Goal: Contribute content: Contribute content

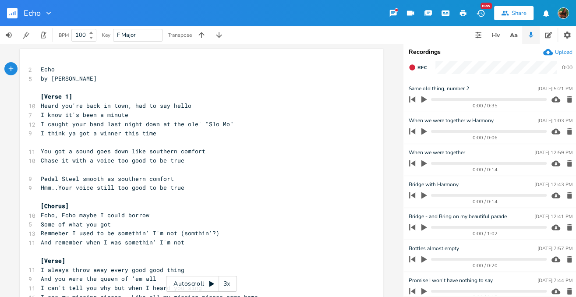
click at [565, 53] on div "Upload" at bounding box center [564, 52] width 18 height 7
click at [423, 98] on icon "button" at bounding box center [424, 99] width 5 height 7
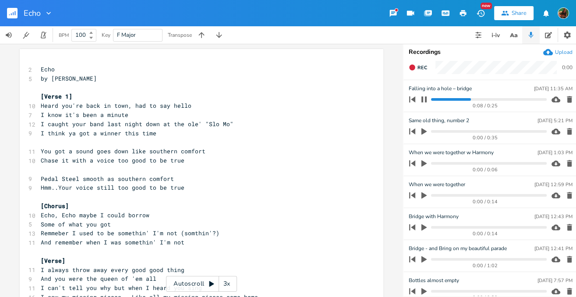
click at [412, 99] on icon "button" at bounding box center [412, 99] width 6 height 6
click at [425, 99] on icon "button" at bounding box center [424, 99] width 5 height 6
click at [414, 99] on icon "button" at bounding box center [412, 99] width 6 height 6
click at [414, 67] on icon "button" at bounding box center [412, 67] width 6 height 6
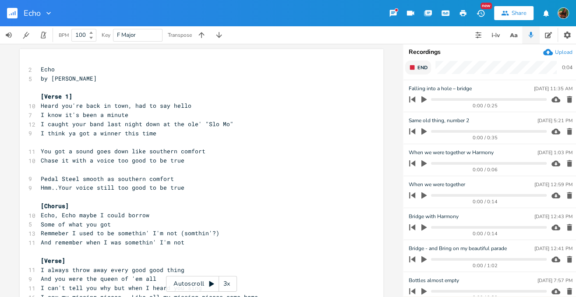
click at [411, 67] on rect "button" at bounding box center [412, 67] width 5 height 5
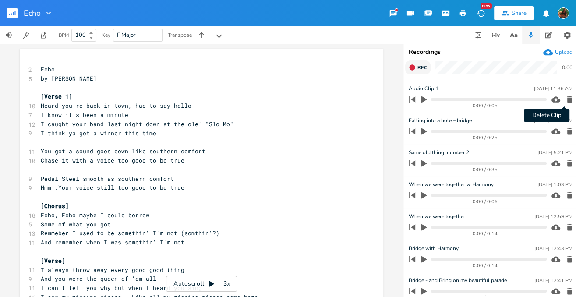
click at [567, 99] on icon "button" at bounding box center [569, 99] width 5 height 7
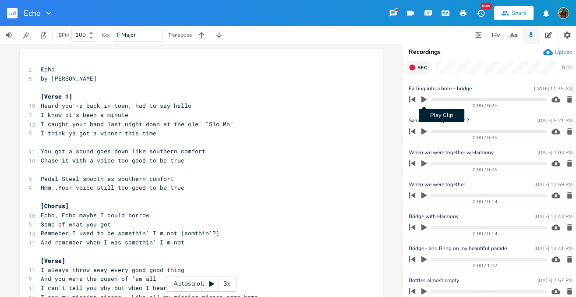
click at [423, 100] on icon "button" at bounding box center [424, 99] width 5 height 7
click at [423, 100] on icon "button" at bounding box center [424, 99] width 7 height 7
click at [413, 99] on icon "button" at bounding box center [412, 99] width 6 height 6
click at [421, 100] on icon "button" at bounding box center [424, 100] width 8 height 8
click at [422, 100] on icon "button" at bounding box center [424, 99] width 5 height 6
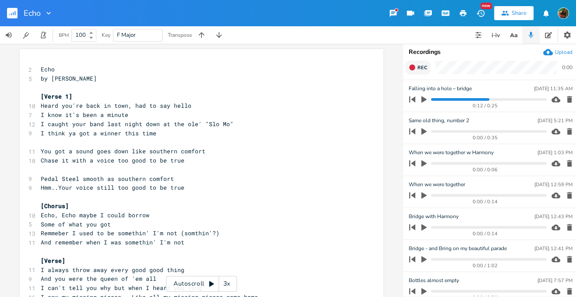
click at [564, 53] on div "Upload" at bounding box center [564, 52] width 18 height 7
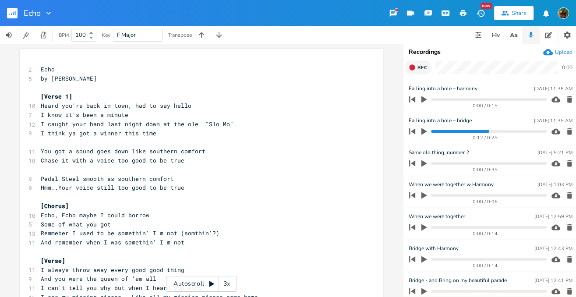
click at [423, 99] on icon "button" at bounding box center [424, 99] width 5 height 7
click at [422, 131] on icon "button" at bounding box center [424, 131] width 5 height 7
click at [422, 131] on icon "button" at bounding box center [424, 131] width 5 height 6
click at [424, 99] on icon "button" at bounding box center [424, 99] width 7 height 7
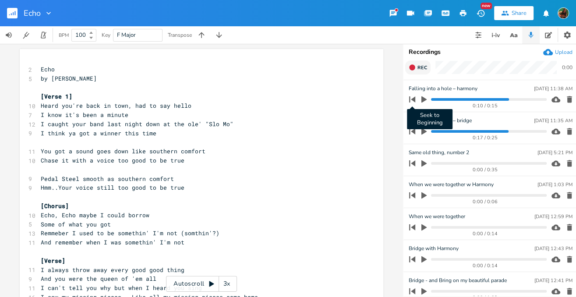
click at [415, 100] on icon "button" at bounding box center [412, 99] width 6 height 6
click at [413, 131] on icon "button" at bounding box center [412, 131] width 6 height 6
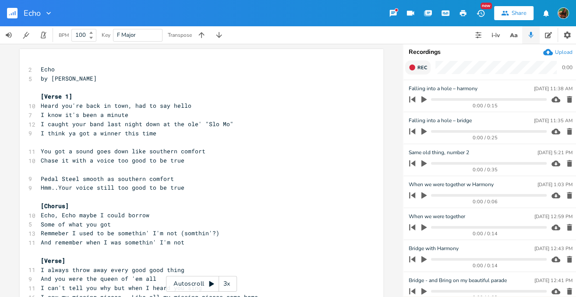
click at [424, 100] on icon "button" at bounding box center [424, 99] width 5 height 7
click at [421, 99] on icon "button" at bounding box center [424, 100] width 8 height 8
click at [425, 102] on icon "button" at bounding box center [424, 99] width 5 height 6
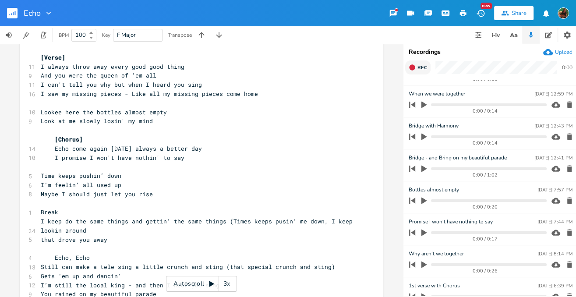
scroll to position [202, 0]
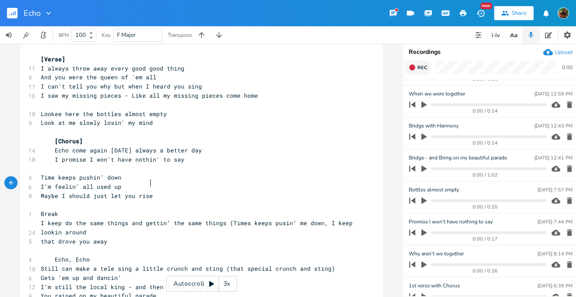
click at [163, 191] on pre "Maybe I should just let you rise" at bounding box center [197, 195] width 316 height 9
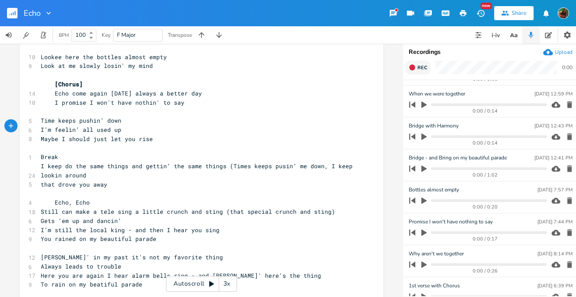
scroll to position [264, 0]
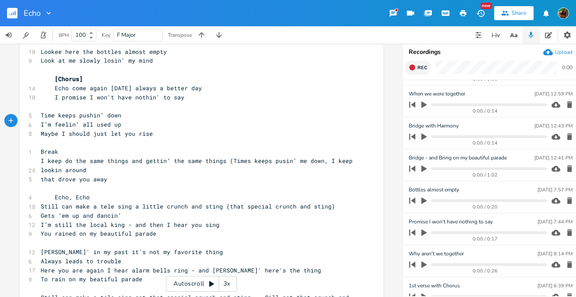
click at [113, 175] on pre "that drove you away" at bounding box center [197, 179] width 316 height 9
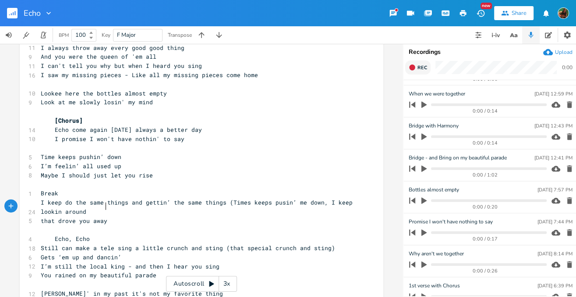
scroll to position [221, 0]
click at [58, 190] on pre "Break" at bounding box center [197, 194] width 316 height 9
type textarea "idge"
click at [106, 217] on pre "that drove you away" at bounding box center [197, 221] width 316 height 9
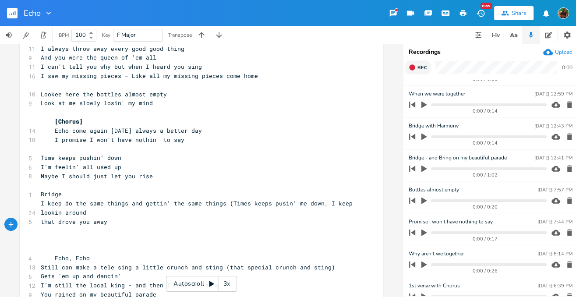
type textarea "L"
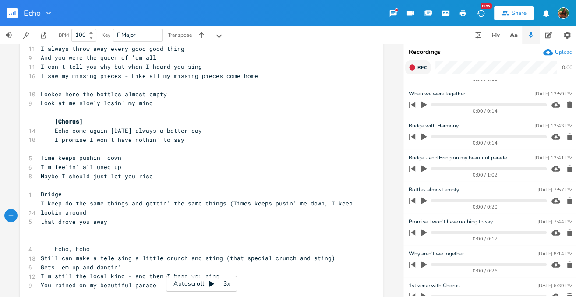
click at [39, 190] on pre "Bridge" at bounding box center [197, 194] width 316 height 9
click at [39, 199] on pre "I keep do the same things and gettin’ the same things (Times keeps pusin’ me do…" at bounding box center [197, 208] width 316 height 18
click at [39, 217] on pre "that drove you away" at bounding box center [197, 221] width 316 height 9
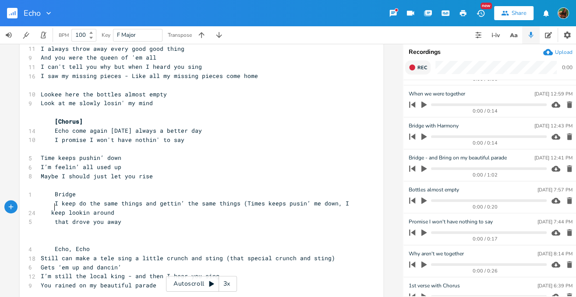
click at [118, 199] on pre "I keep do the same things and gettin’ the same things (Times keeps pusin’ me do…" at bounding box center [197, 208] width 316 height 18
click at [118, 217] on pre "that drove you away" at bounding box center [197, 221] width 316 height 9
click at [121, 217] on pre "that drove you away" at bounding box center [197, 221] width 316 height 9
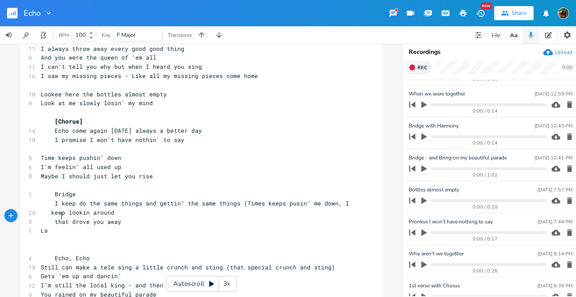
type textarea "Last"
type textarea "te"
type textarea "ly"
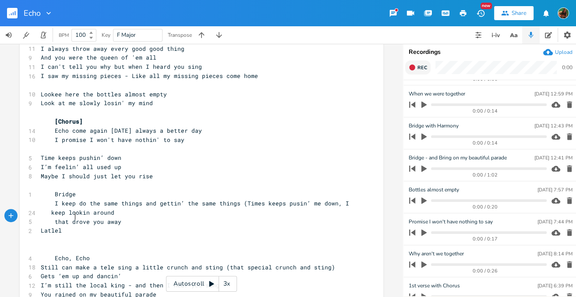
type textarea "[PERSON_NAME]"
type textarea "[PERSON_NAME] I've"
type textarea "m feelin' old I've fallen into a hole where every"
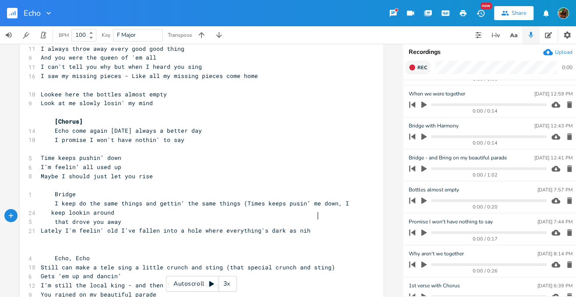
scroll to position [0, 41]
type textarea "thing's dark as niht"
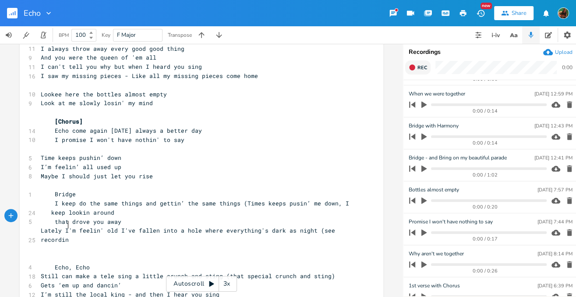
scroll to position [0, 39]
type textarea "ght (see recording)"
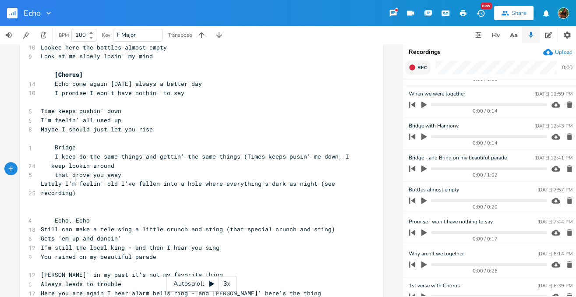
scroll to position [270, 0]
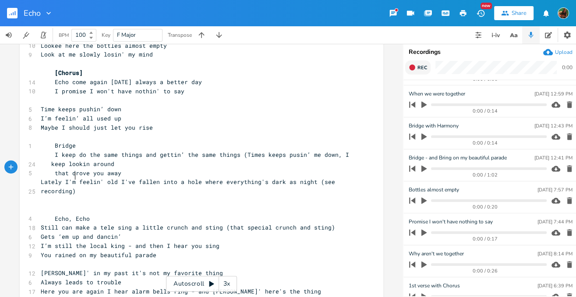
click at [103, 177] on pre "Lately I'm feelin' old I've fallen into a hole where everything's dark as night…" at bounding box center [197, 186] width 316 height 18
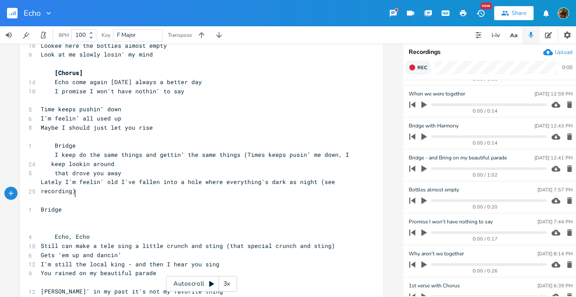
scroll to position [0, 14]
type textarea "Bridge"
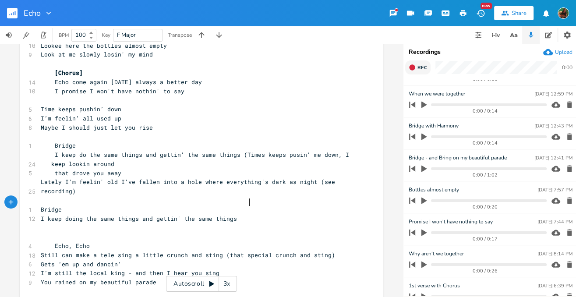
scroll to position [0, 124]
type textarea "I keep doing the same things and gettin' the same things about to give up the f…"
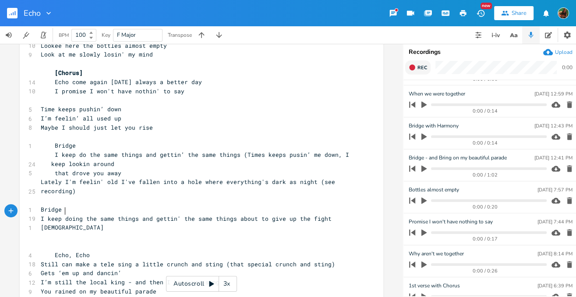
type textarea "Just"
type textarea "I'm just feelin' old I've fallen into a hole where everything"
type textarea "s"
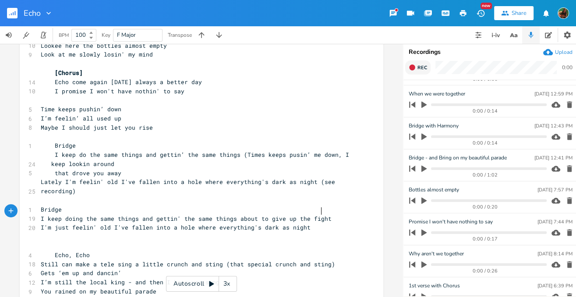
scroll to position [0, 37]
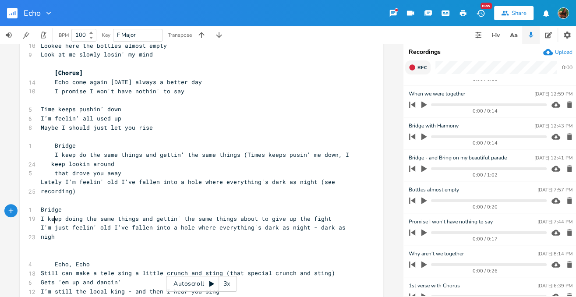
type textarea "'s dark as night - dark as night"
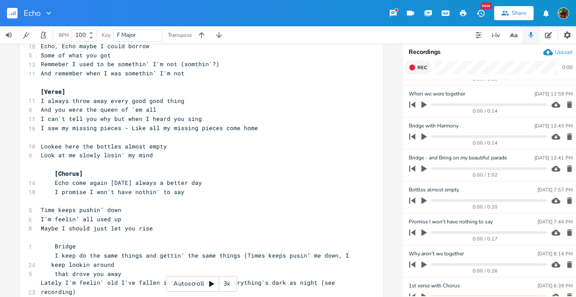
scroll to position [173, 0]
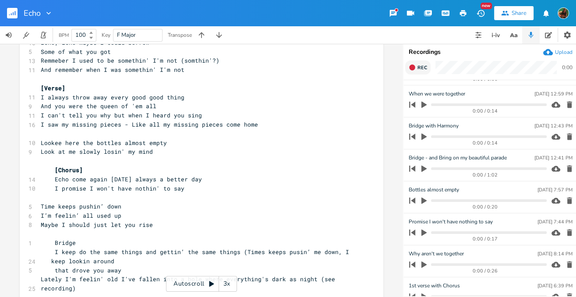
click at [213, 175] on pre "Echo come again [DATE] always a better day" at bounding box center [197, 179] width 316 height 9
click at [163, 147] on pre "Look at me slowly losin' my mind" at bounding box center [197, 151] width 316 height 9
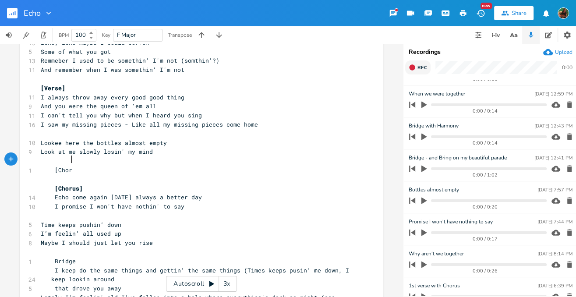
scroll to position [0, 17]
type textarea "[Chorus]"
type textarea "Bridge]"
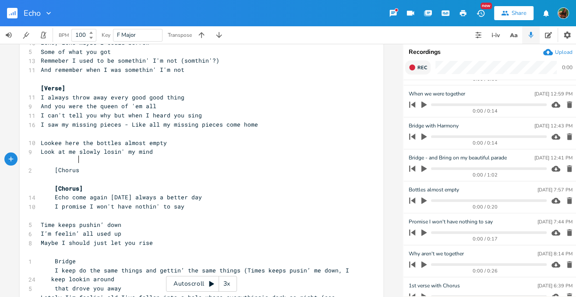
type textarea "Chorus]"
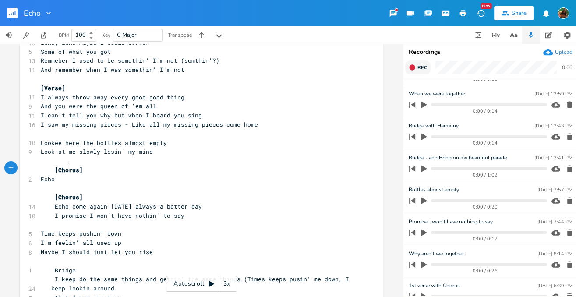
type textarea "Echo"
type textarea ", echo come agina"
type textarea "aing"
type textarea "[DATE]"
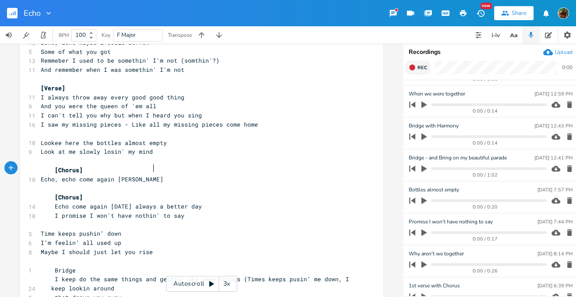
scroll to position [0, 23]
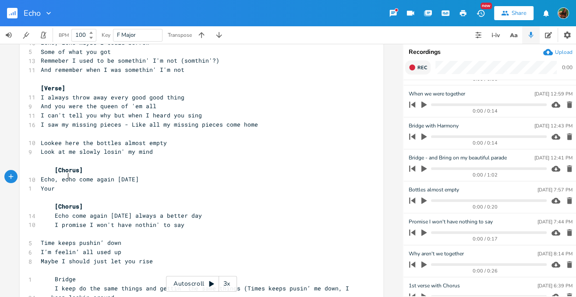
type textarea "Your"
type textarea "really hit the spot"
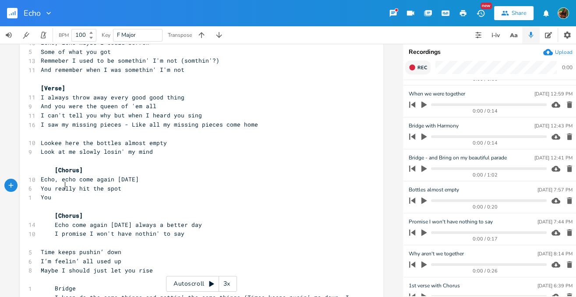
type textarea "Yout"
type textarea "r the only one who rm"
type textarea "em"
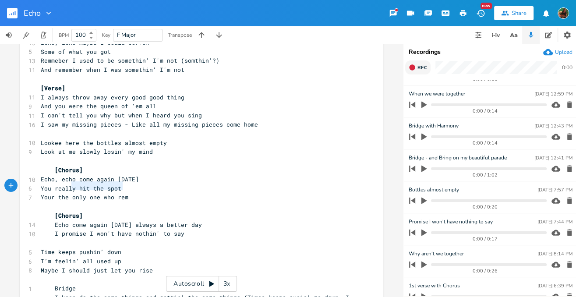
type textarea "the only one who rem"
drag, startPoint x: 69, startPoint y: 185, endPoint x: 151, endPoint y: 189, distance: 82.0
click at [151, 193] on pre "Your the only one who rem" at bounding box center [197, 197] width 316 height 9
type textarea "know"
type textarea "e w"
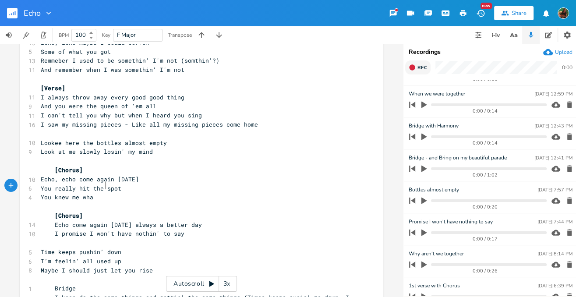
type textarea "w me whay"
type textarea "ay back when I was somthih"
type textarea "n' I'm not"
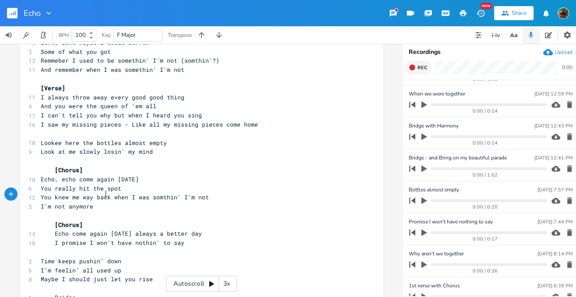
scroll to position [0, 35]
type textarea "I'm not anymore"
click at [518, 36] on icon "button" at bounding box center [513, 35] width 11 height 11
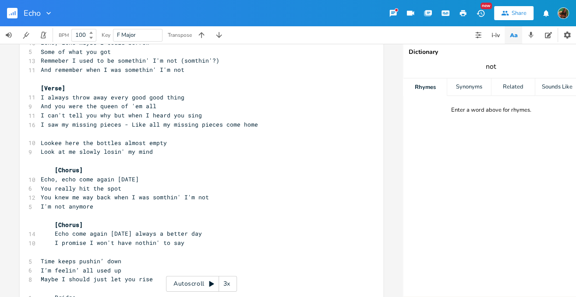
type input "not"
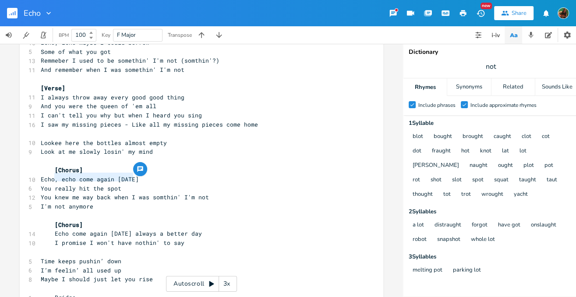
drag, startPoint x: 52, startPoint y: 177, endPoint x: 129, endPoint y: 180, distance: 77.6
click at [121, 184] on span "You really hit the spot" at bounding box center [81, 188] width 81 height 8
type textarea "I know you aint'"
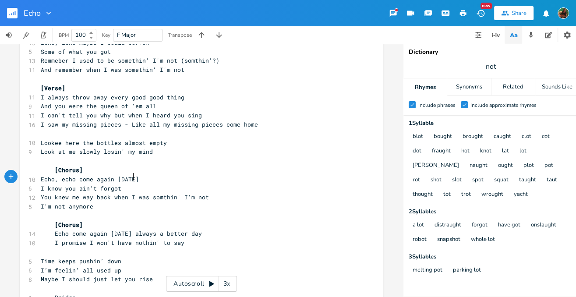
type textarea "'t forgot."
type textarea "- seems like I forgot - maybe you forgot"
click at [158, 175] on pre "Echo, echo come again [DATE]" at bounding box center [197, 179] width 316 height 9
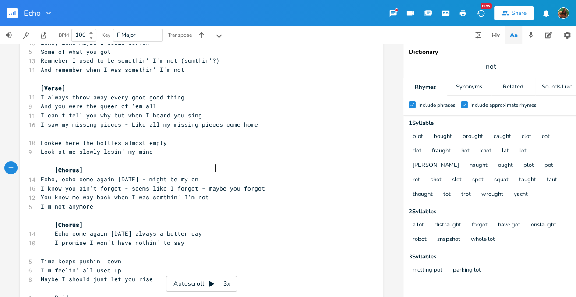
scroll to position [0, 44]
type textarea "- might be my onky"
type textarea "ly shot"
click at [241, 193] on pre "You knew me way back when I was somthin' I'm not" at bounding box center [197, 197] width 316 height 9
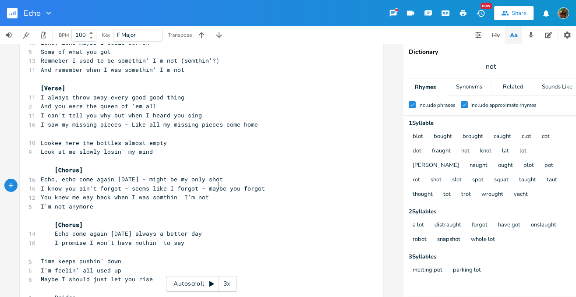
click at [269, 175] on pre "Echo, echo come again [DATE] - might be my only shot" at bounding box center [197, 179] width 316 height 9
type textarea "- remember I used to be somthing"
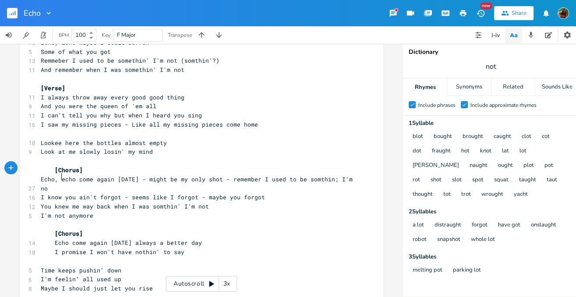
type textarea "; I'm not"
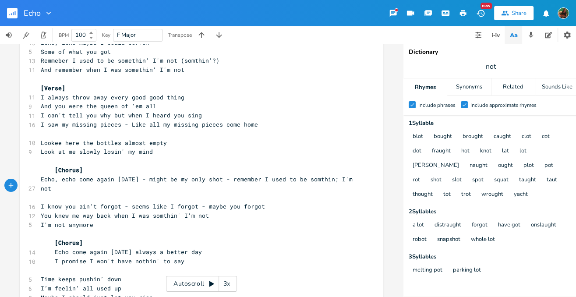
click at [85, 193] on pre at bounding box center [197, 197] width 316 height 9
type textarea ", I'm not anymore"
click at [41, 178] on span "Echo, echo come again [DATE] - might be my only shot - remember I used to be so…" at bounding box center [198, 183] width 315 height 17
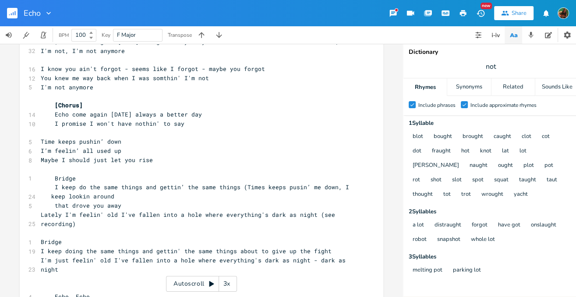
scroll to position [312, 0]
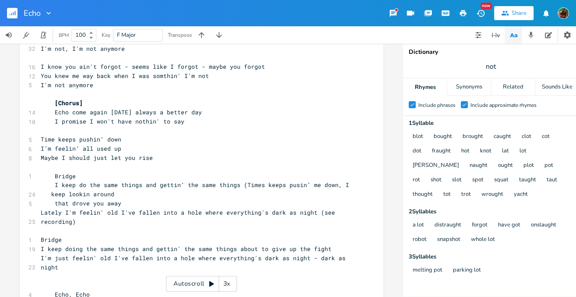
click at [106, 254] on pre "I'm just feelin' old I've fallen into a hole where everything's dark as night -…" at bounding box center [197, 263] width 316 height 18
type textarea "You [PERSON_NAME]"
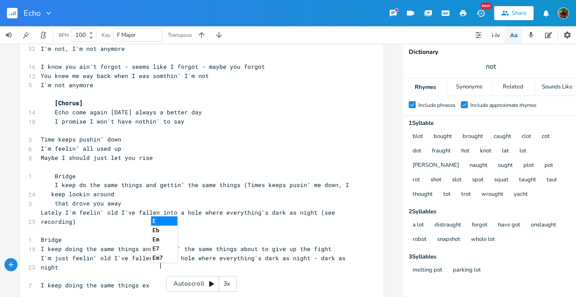
scroll to position [0, 71]
type textarea "I keep doing the same things exp"
type textarea "and gettin' the same things I starft"
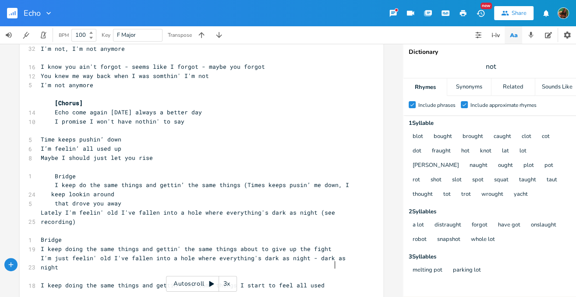
type textarea "rt to feel all used up"
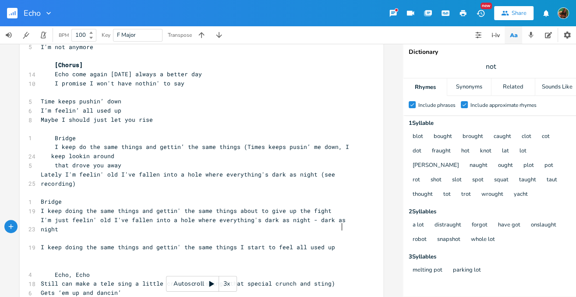
scroll to position [371, 0]
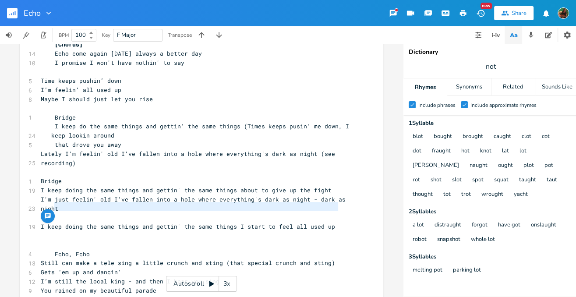
type textarea "I keep doing the same things and gettin' the same things I start to feel all us…"
drag, startPoint x: 53, startPoint y: 206, endPoint x: 339, endPoint y: 207, distance: 285.7
click at [339, 222] on pre "I keep doing the same things and gettin' the same things I start to feel all us…" at bounding box center [197, 226] width 316 height 9
click at [53, 223] on span "I keep doing the same things and gettin' the same things I start to feel all us…" at bounding box center [188, 227] width 294 height 8
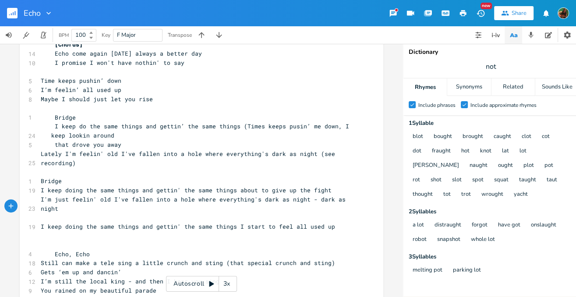
type textarea "["
click at [343, 222] on pre "[I keep doing the same things and gettin' the same things I start to feel all u…" at bounding box center [197, 226] width 316 height 9
type textarea "]"
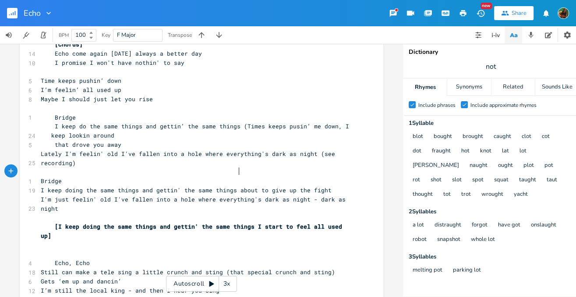
click at [237, 186] on pre "I keep doing the same things and gettin' the same things about to give up the f…" at bounding box center [197, 190] width 316 height 9
click at [52, 222] on pre "[I keep doing the same things and gettin' the same things I start to feel all u…" at bounding box center [197, 231] width 316 height 18
type textarea "rh"
type textarea "This eday"
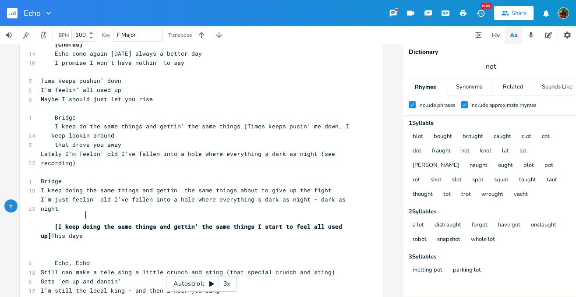
scroll to position [0, 11]
type textarea "days I don't even know hw"
type textarea "what's what - anymore"
click at [245, 222] on pre "[I keep doing the same things and gettin' the same things I start to feel all u…" at bounding box center [197, 231] width 316 height 18
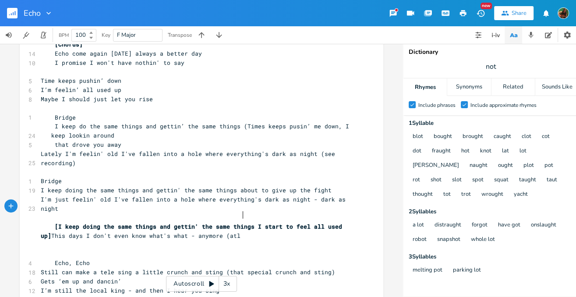
type textarea "(atl -"
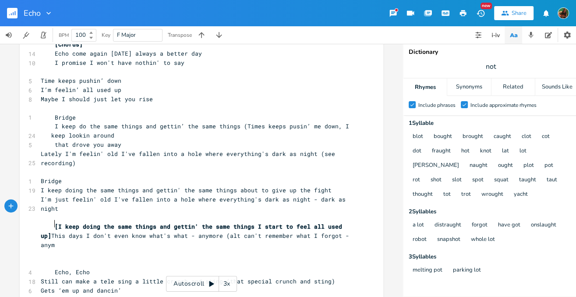
type textarea "lt can't remember what I forgot - anymore"
